Goal: Task Accomplishment & Management: Manage account settings

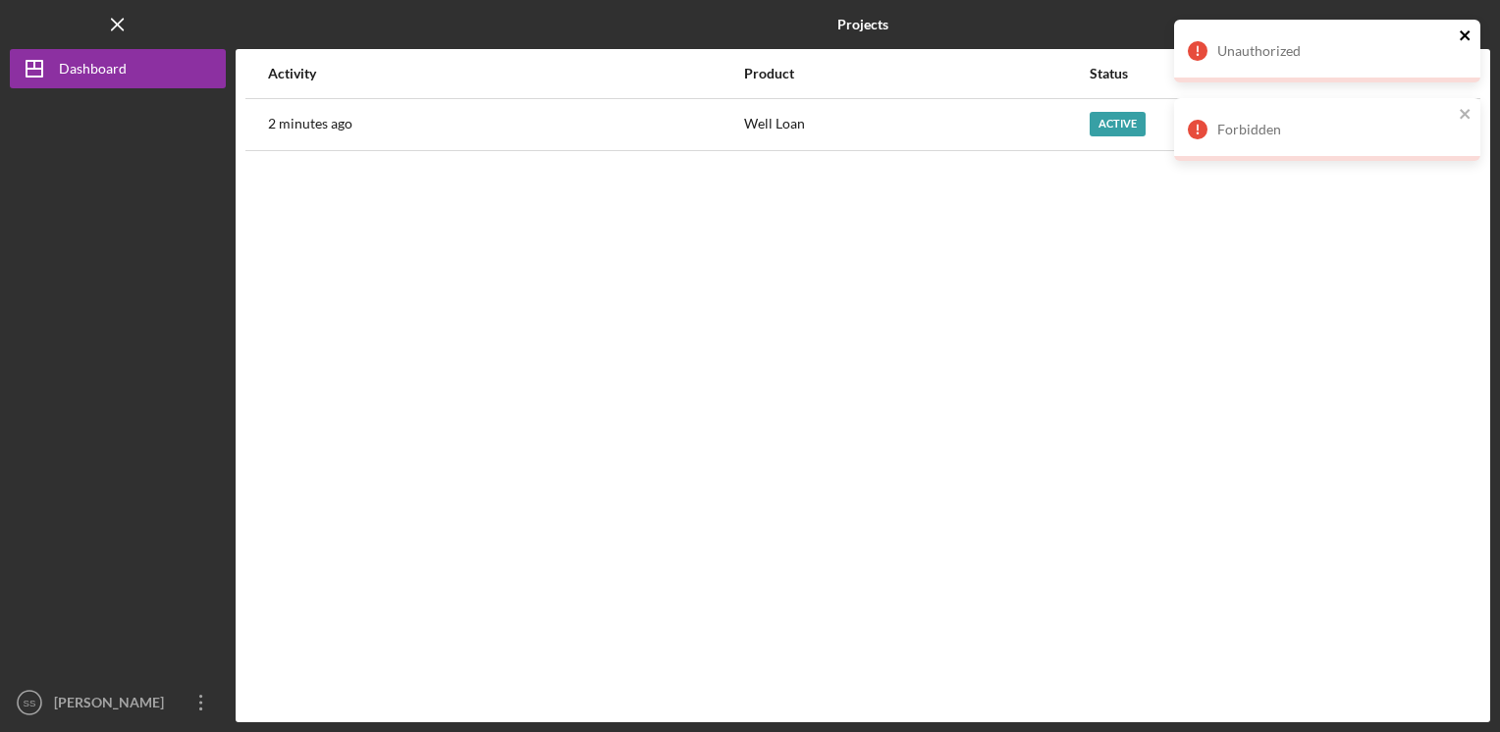
click at [1459, 37] on icon "close" at bounding box center [1466, 35] width 14 height 16
click at [1465, 37] on icon "close" at bounding box center [1466, 35] width 14 height 16
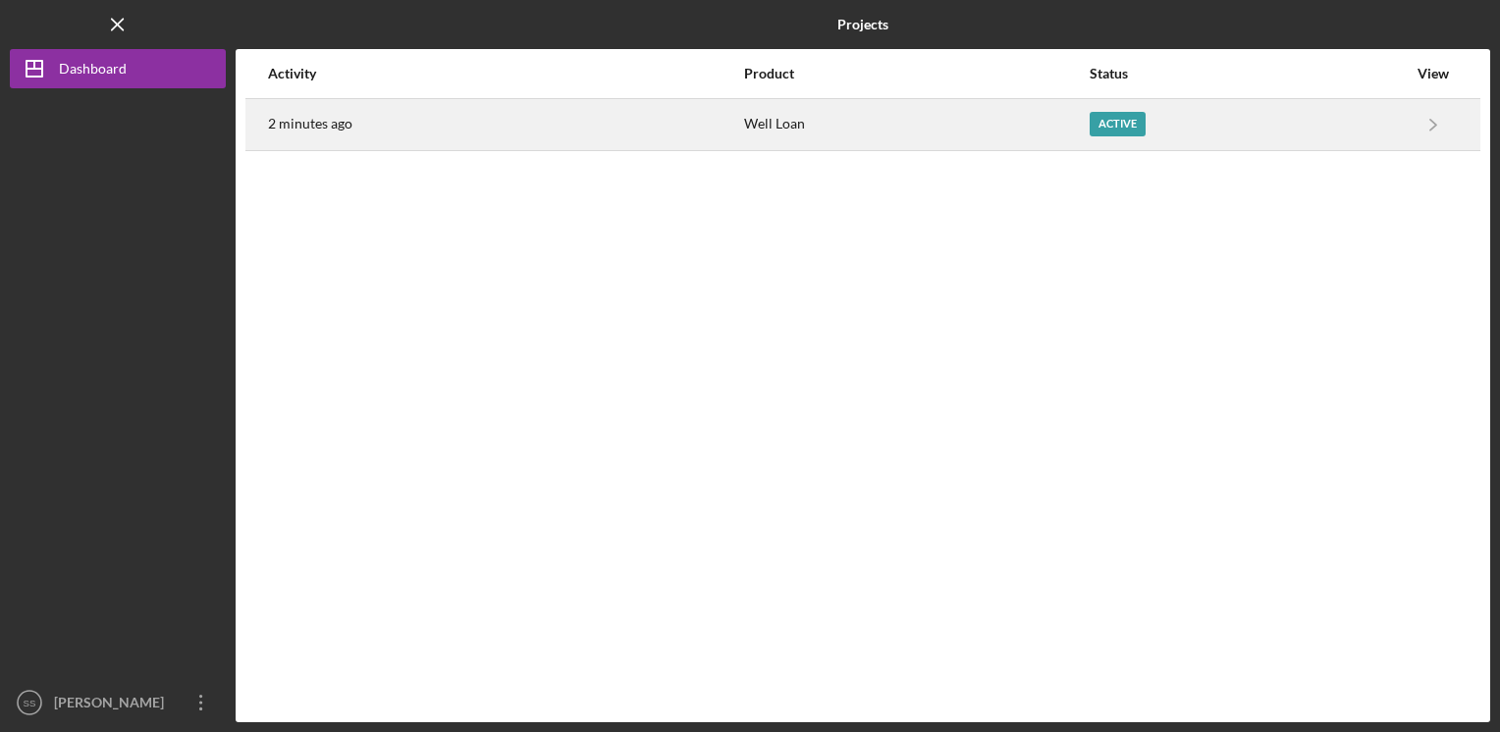
click at [1112, 119] on div "Active" at bounding box center [1118, 124] width 56 height 25
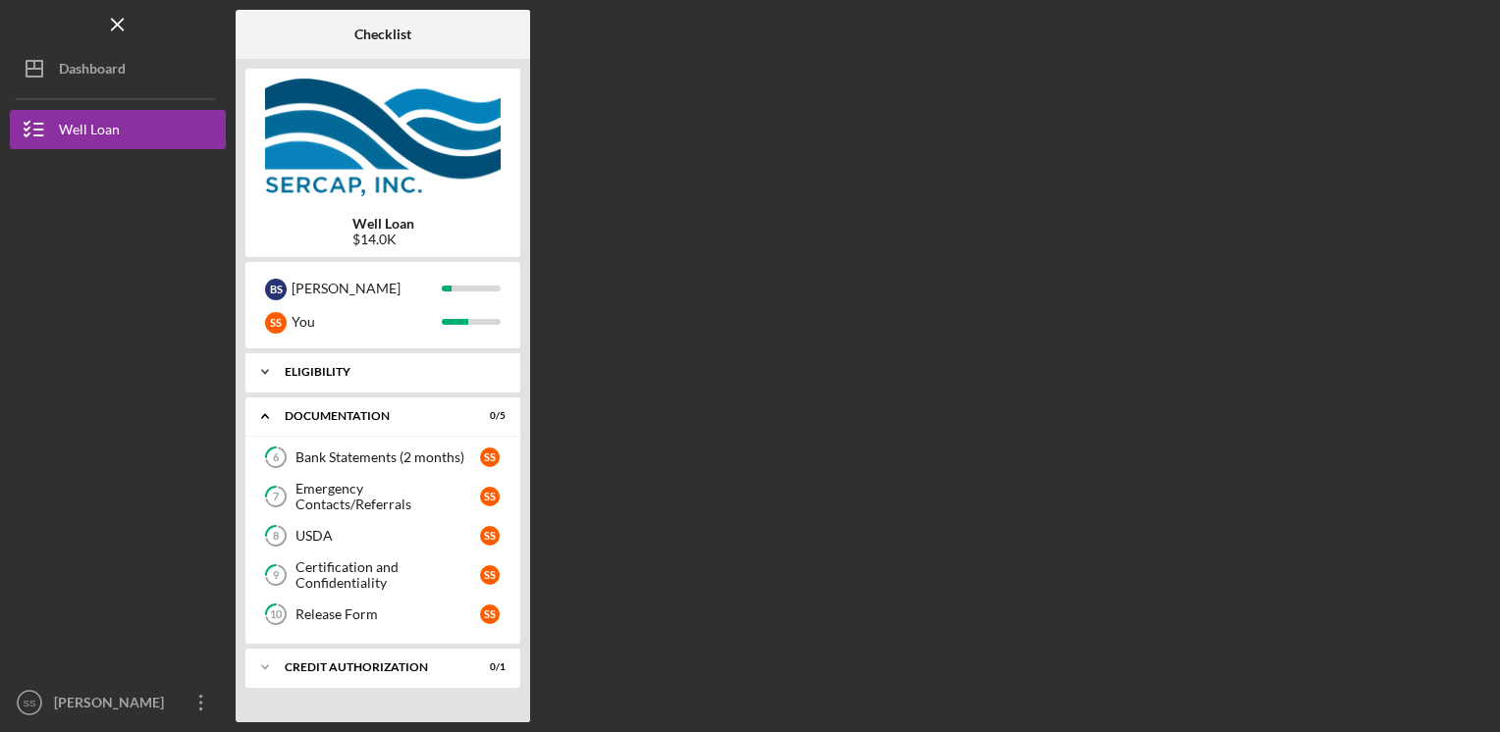
click at [346, 363] on div "Icon/Expander Eligibility 5 / 5" at bounding box center [382, 371] width 275 height 39
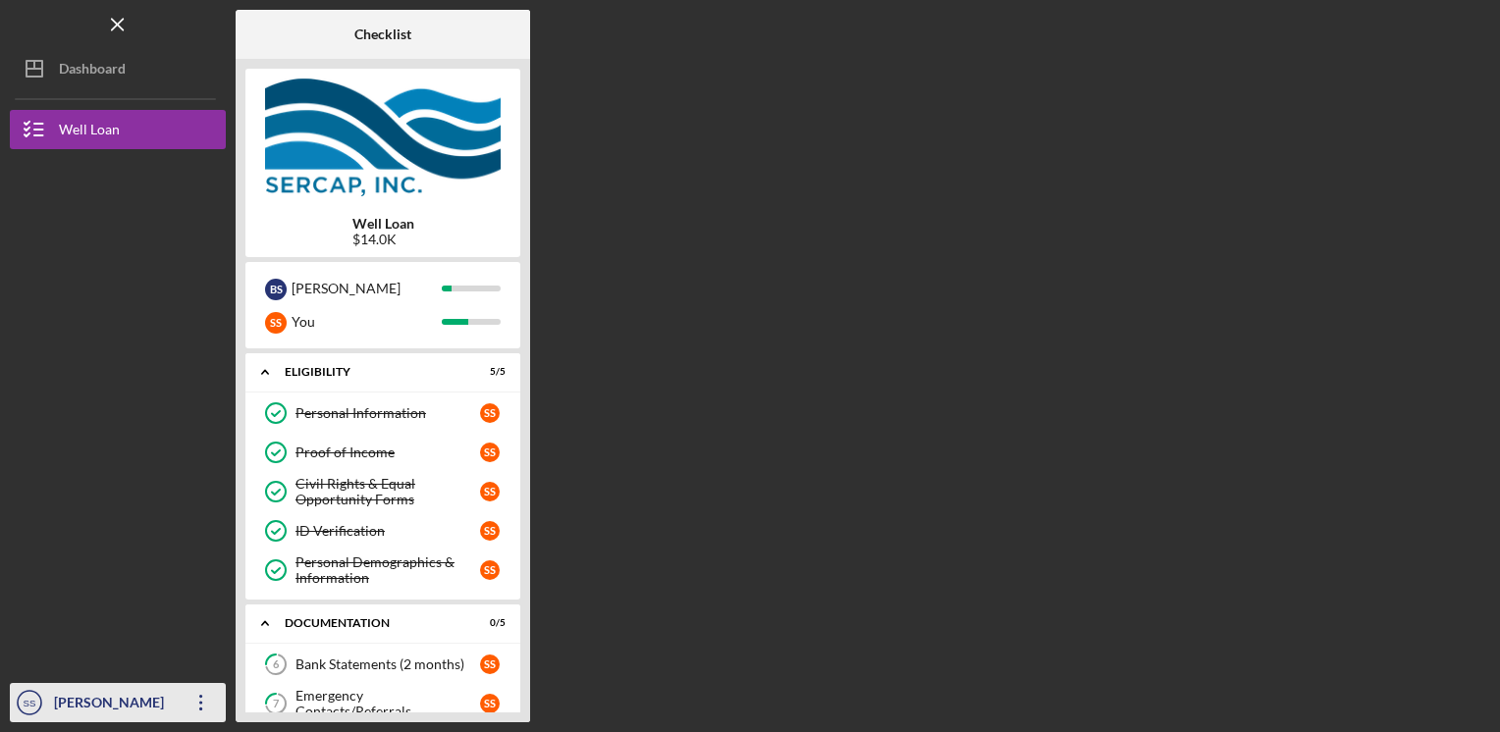
click at [198, 704] on icon "Icon/Overflow" at bounding box center [201, 702] width 49 height 49
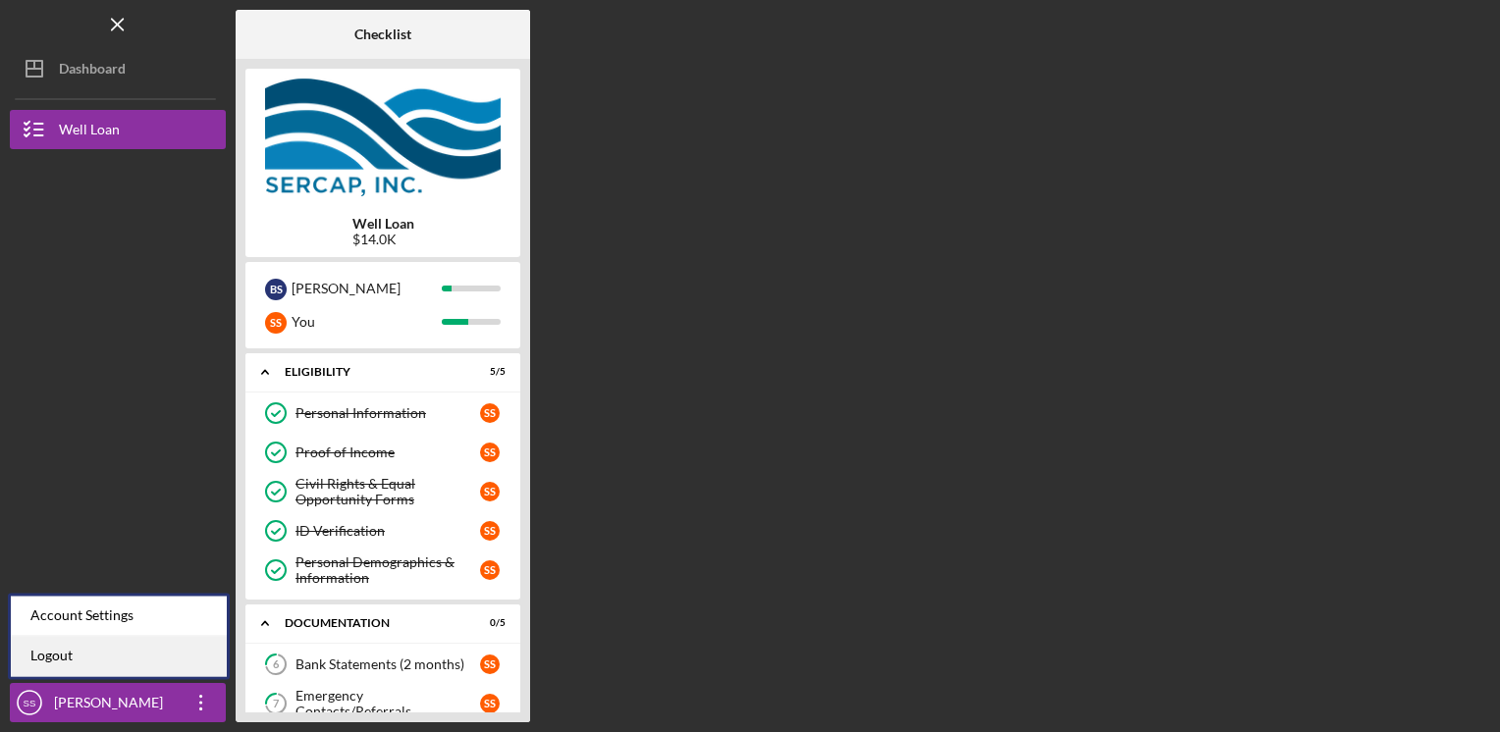
click at [140, 656] on link "Logout" at bounding box center [119, 656] width 216 height 40
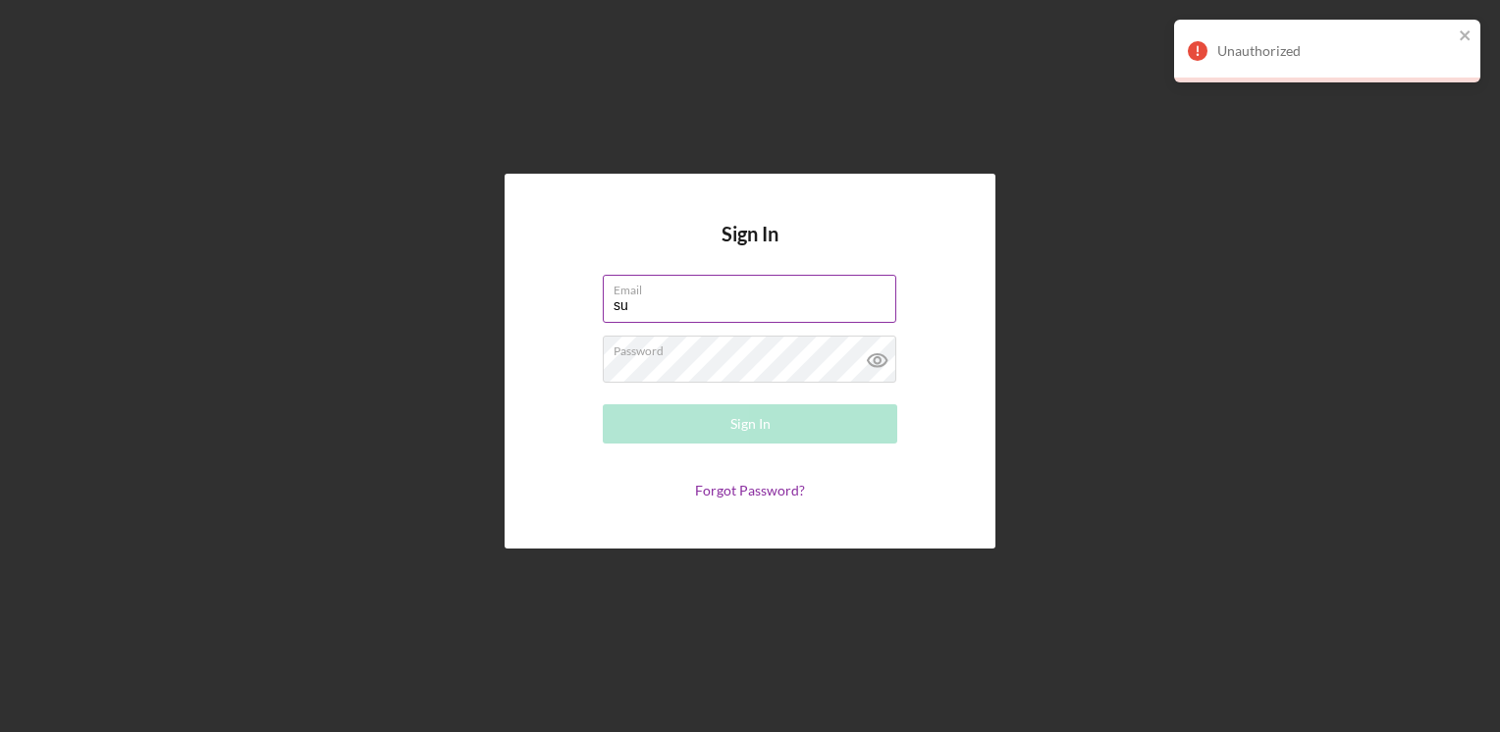
type input "s"
type input "[EMAIL_ADDRESS][DOMAIN_NAME]"
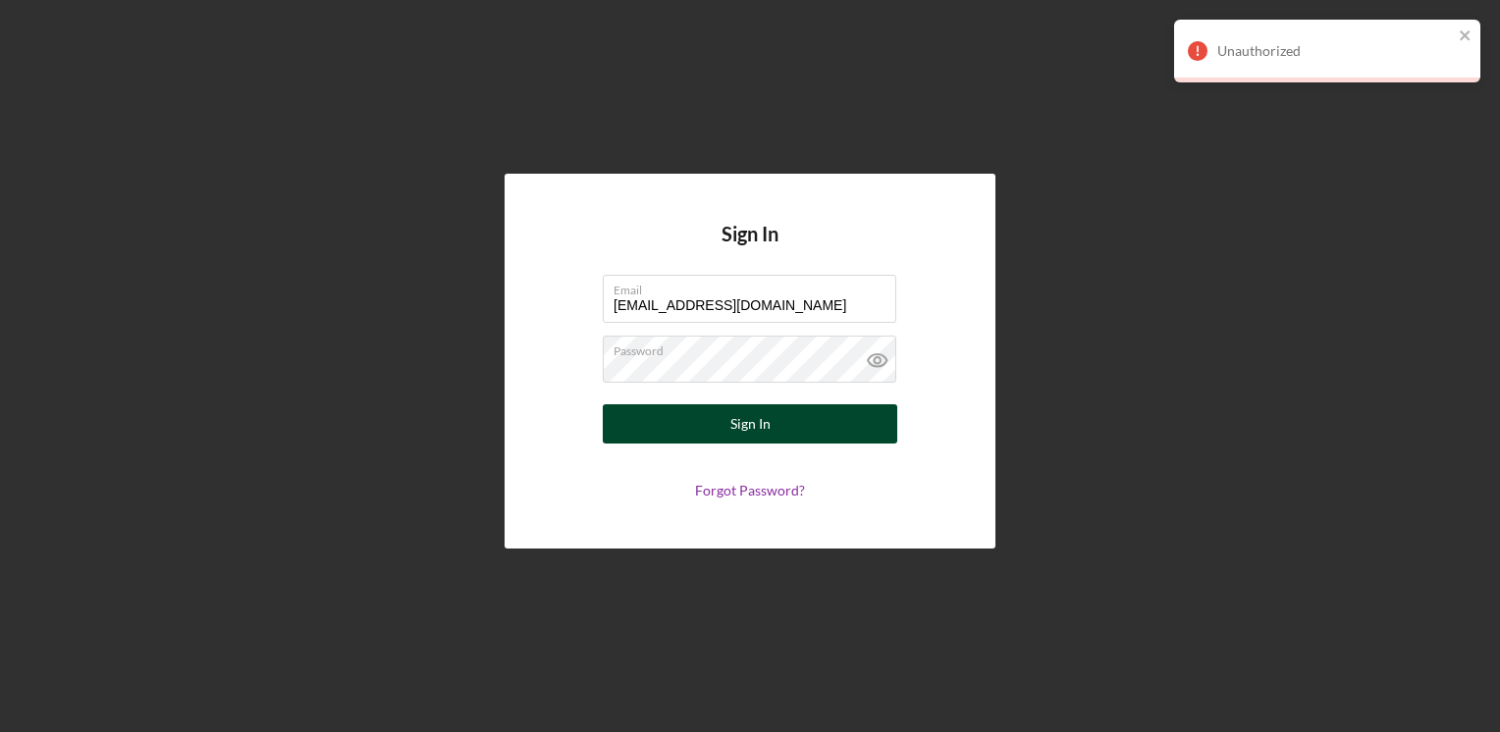
click at [766, 426] on div "Sign In" at bounding box center [750, 424] width 40 height 39
